Goal: Information Seeking & Learning: Learn about a topic

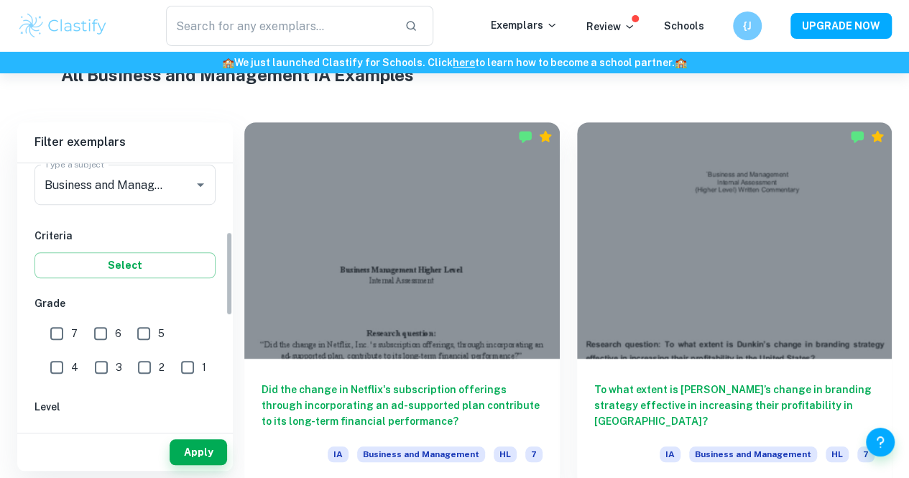
scroll to position [216, 0]
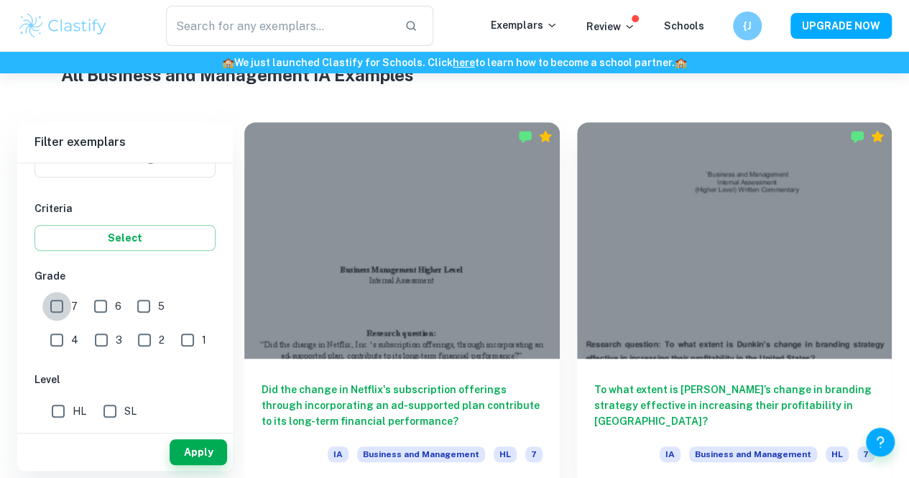
click at [57, 307] on input "7" at bounding box center [56, 306] width 29 height 29
checkbox input "true"
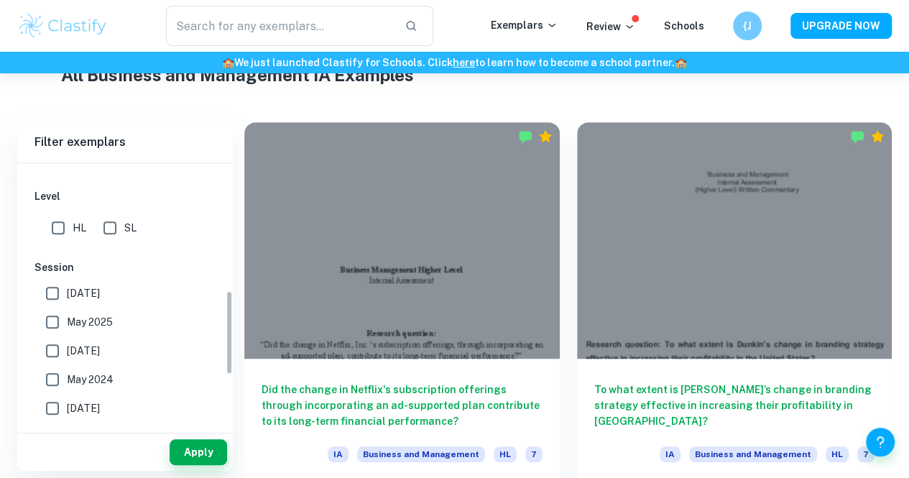
scroll to position [397, 0]
click at [63, 324] on input "May 2025" at bounding box center [52, 324] width 29 height 29
checkbox input "true"
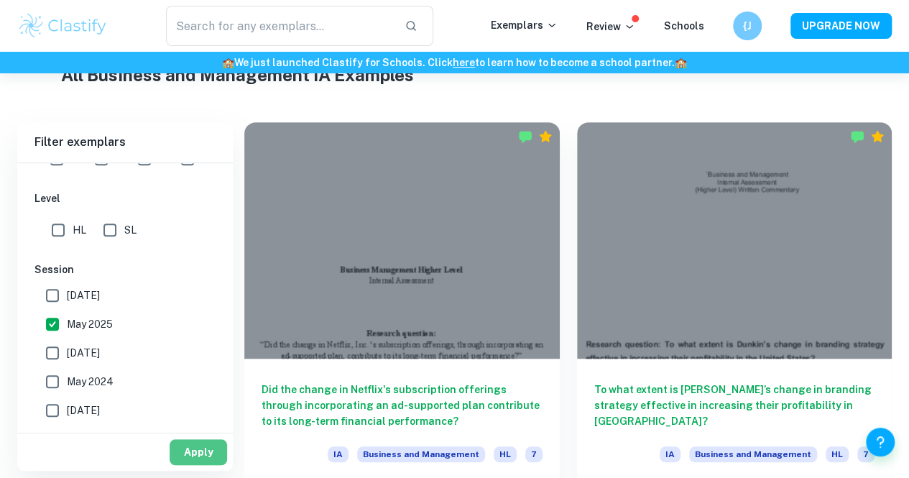
click at [188, 450] on button "Apply" at bounding box center [198, 452] width 57 height 26
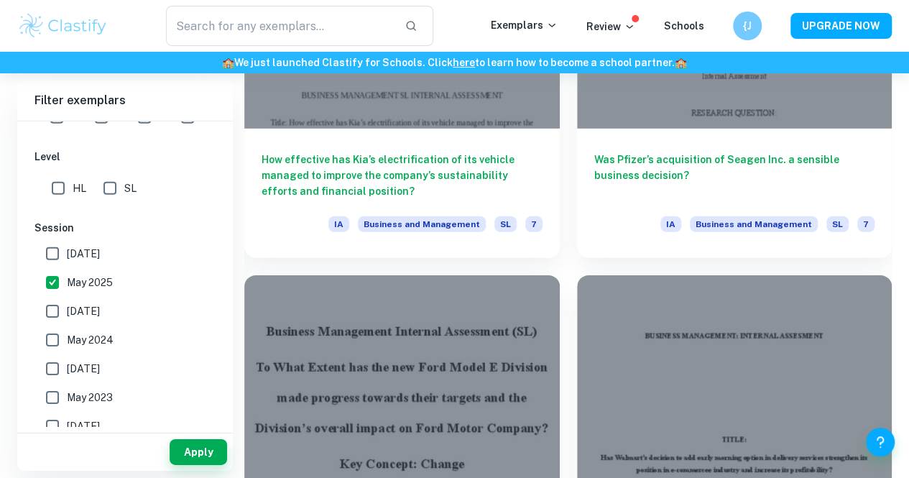
scroll to position [2127, 0]
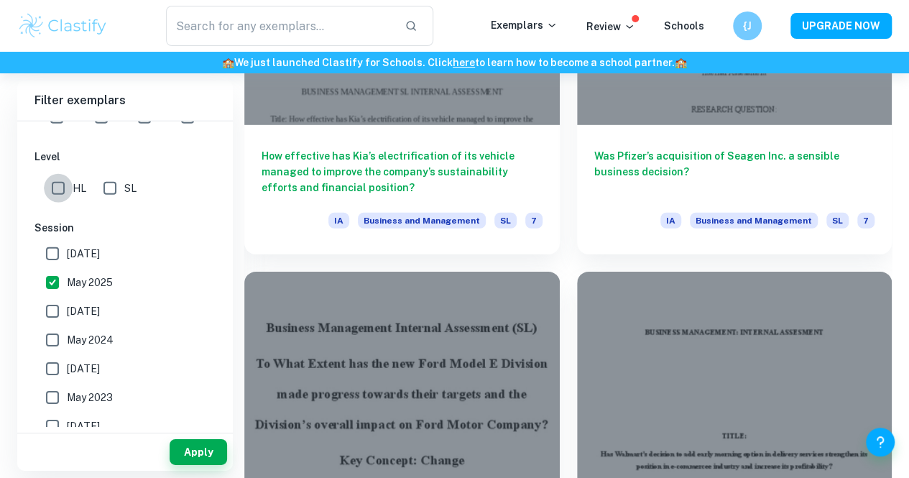
click at [65, 191] on input "HL" at bounding box center [58, 188] width 29 height 29
checkbox input "true"
click at [194, 447] on button "Apply" at bounding box center [198, 452] width 57 height 26
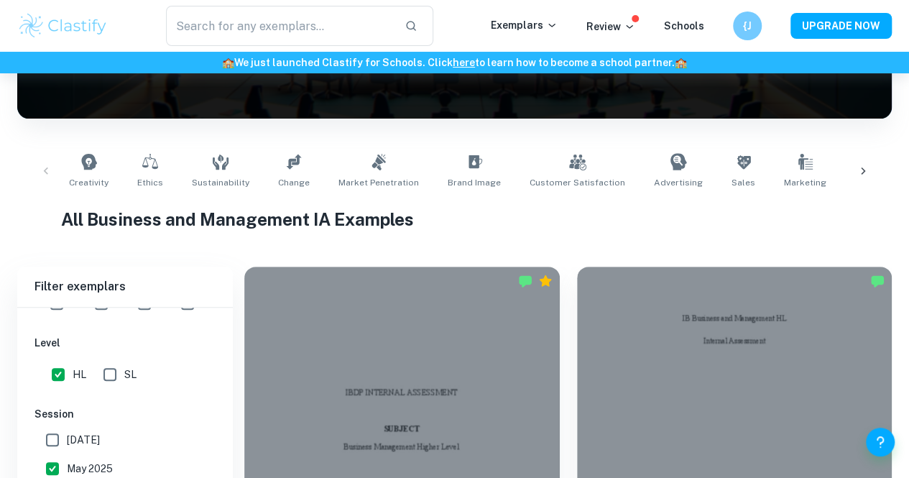
scroll to position [467, 0]
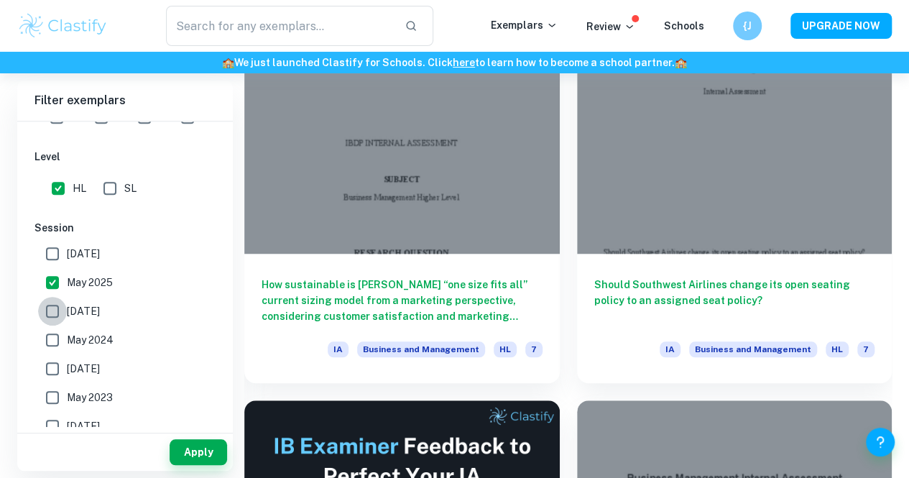
click at [52, 319] on input "November 2024" at bounding box center [52, 311] width 29 height 29
checkbox input "true"
click at [211, 445] on button "Apply" at bounding box center [198, 452] width 57 height 26
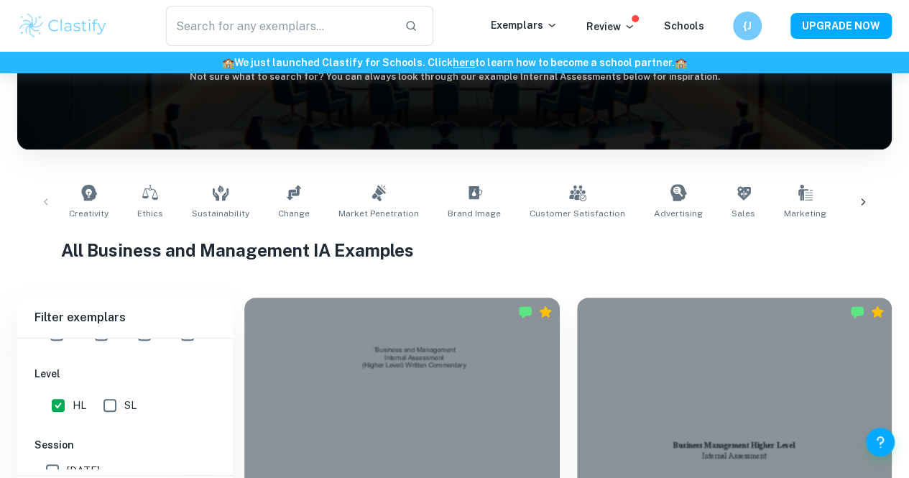
scroll to position [154, 0]
